Goal: Task Accomplishment & Management: Manage account settings

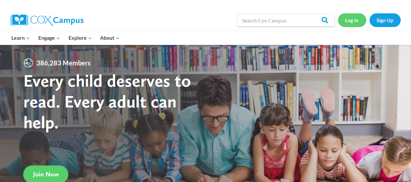
click at [353, 22] on link "Log In" at bounding box center [352, 19] width 28 height 13
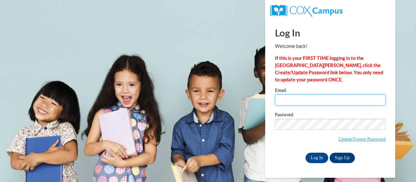
click at [301, 99] on input "Email" at bounding box center [330, 99] width 110 height 11
type input "snell.angeanette.c@muscogee.k12.ga.us"
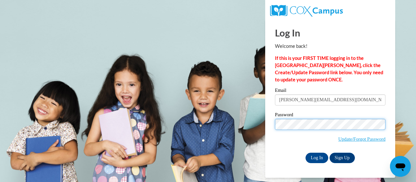
click at [305, 152] on input "Log In" at bounding box center [316, 157] width 23 height 10
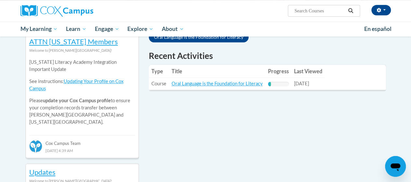
scroll to position [227, 0]
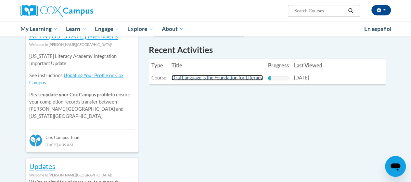
click at [224, 78] on link "Oral Language is the Foundation for Literacy" at bounding box center [216, 78] width 91 height 6
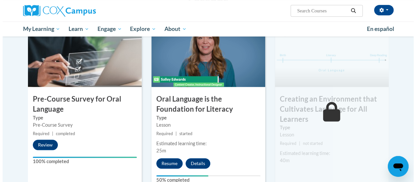
scroll to position [163, 0]
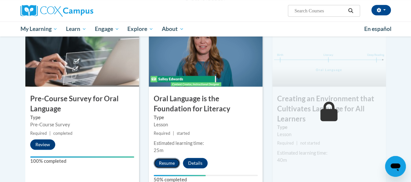
click at [166, 163] on button "Resume" at bounding box center [167, 163] width 26 height 10
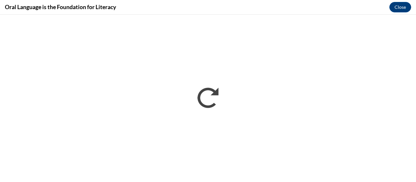
scroll to position [0, 0]
